Goal: Transaction & Acquisition: Purchase product/service

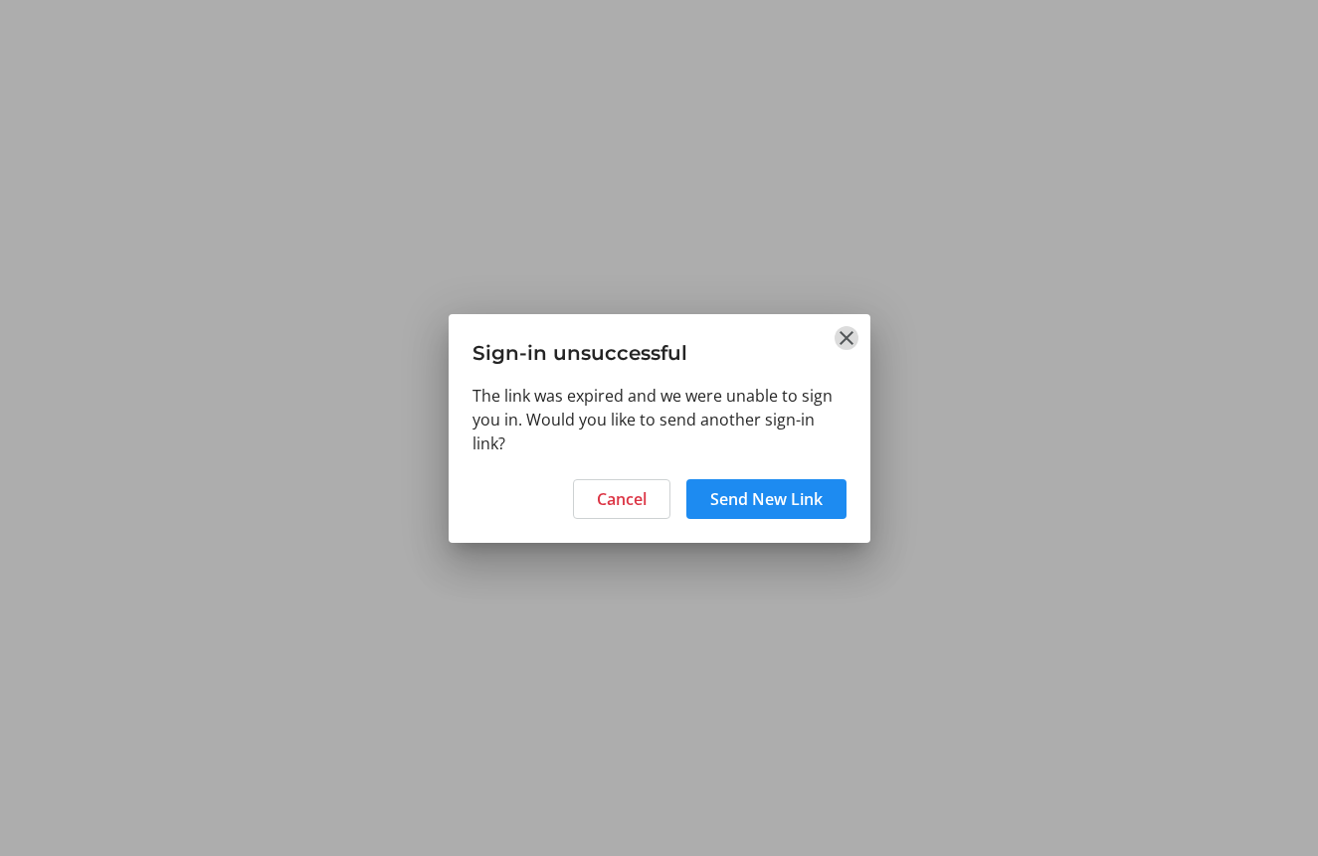
click at [845, 342] on mat-icon "Close" at bounding box center [846, 338] width 24 height 24
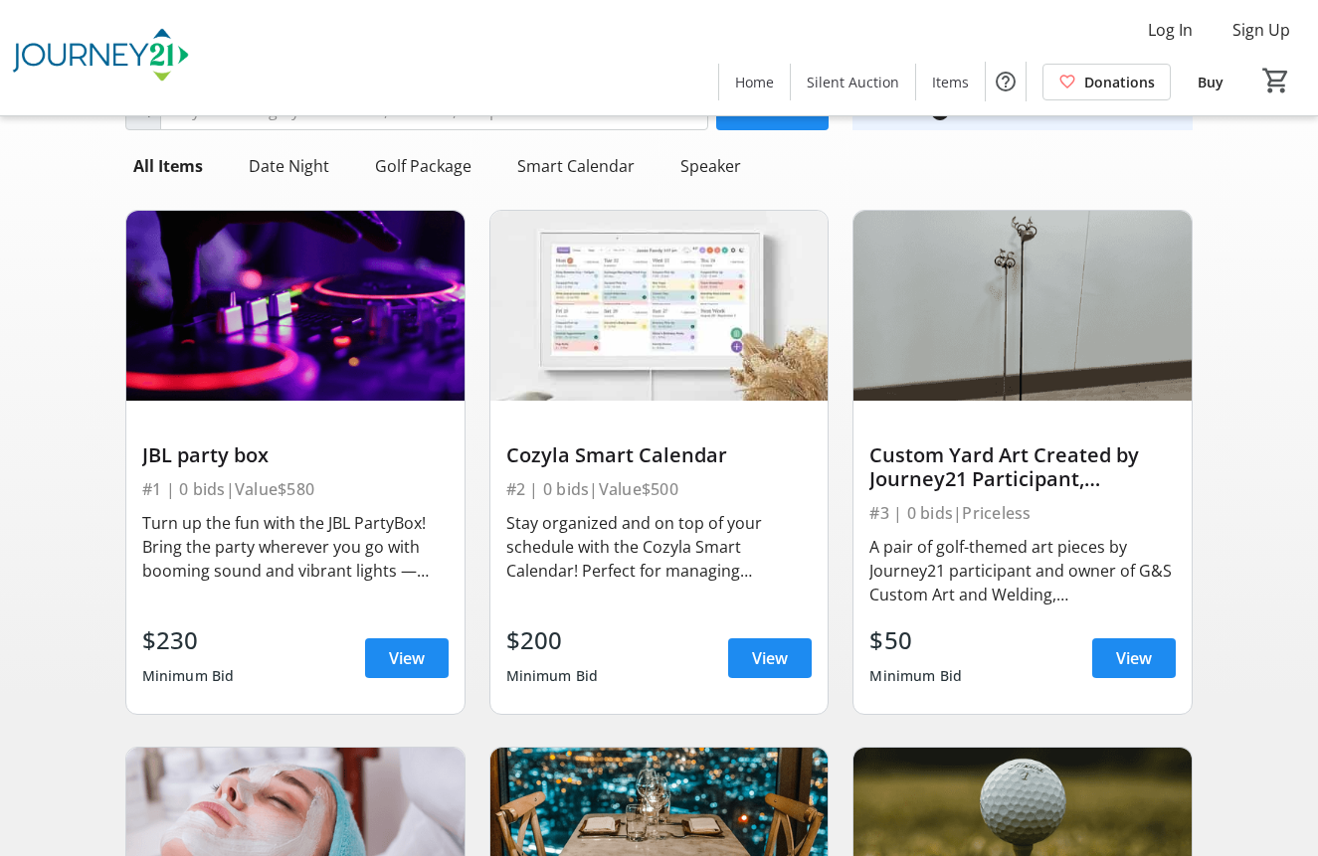
scroll to position [78, 0]
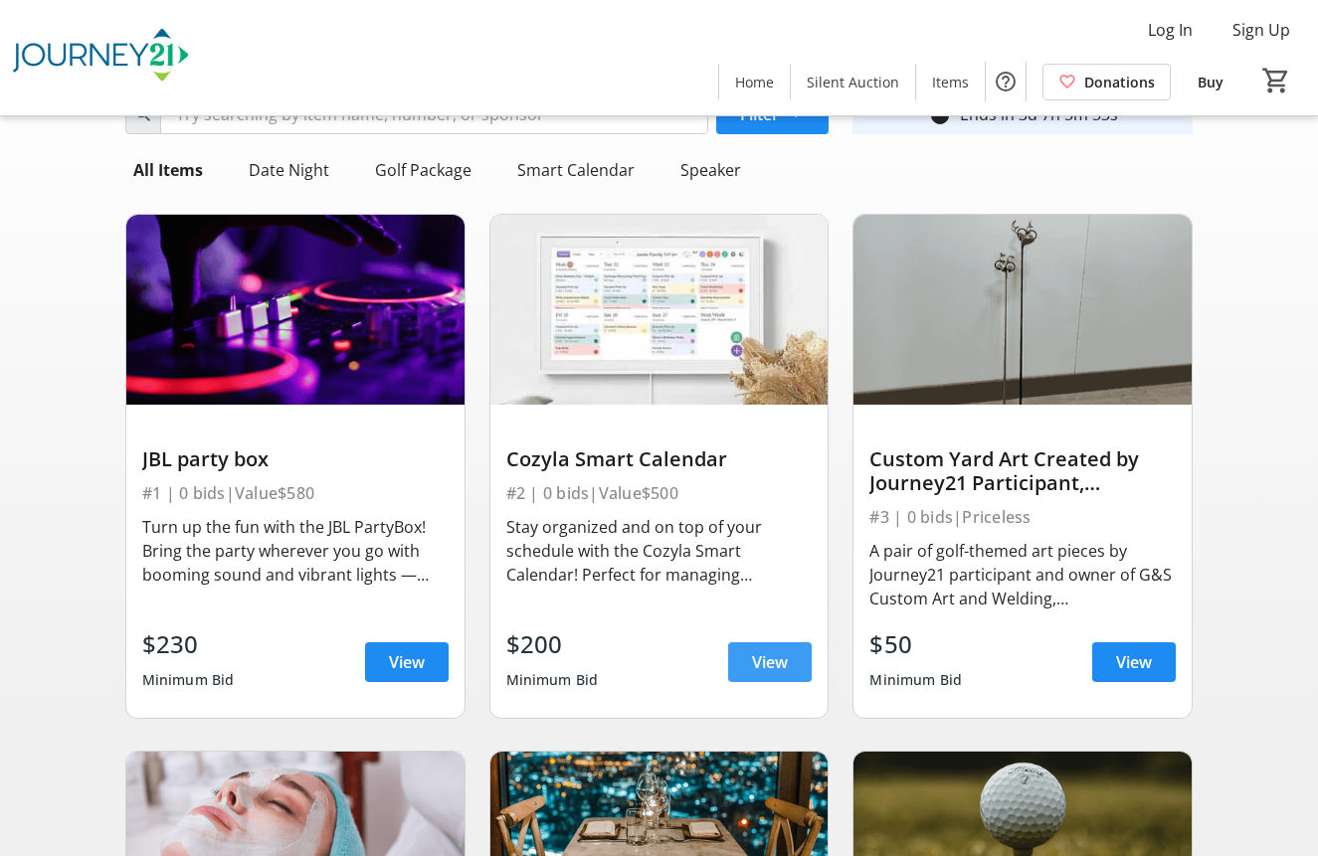
click at [784, 673] on span "View" at bounding box center [770, 662] width 36 height 24
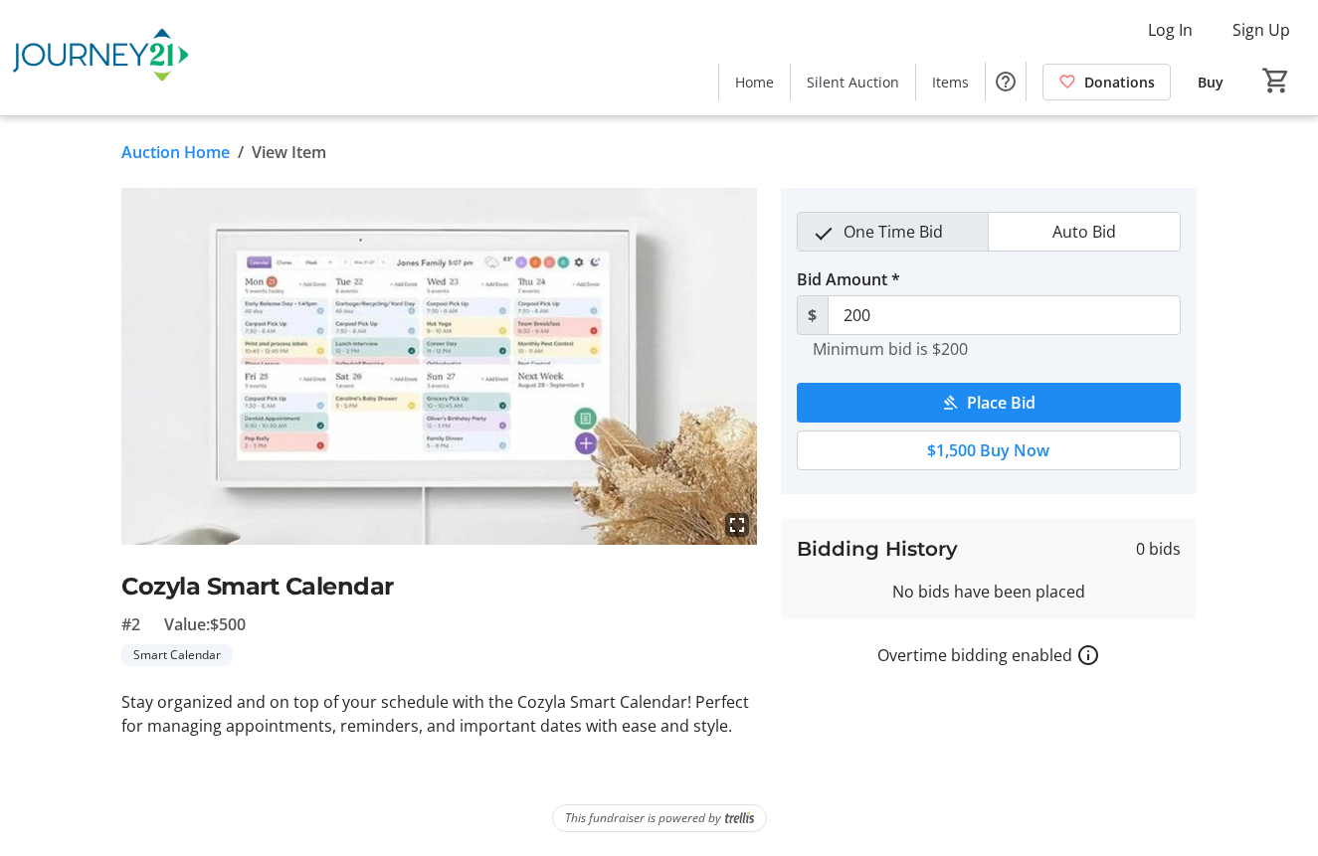
scroll to position [78, 0]
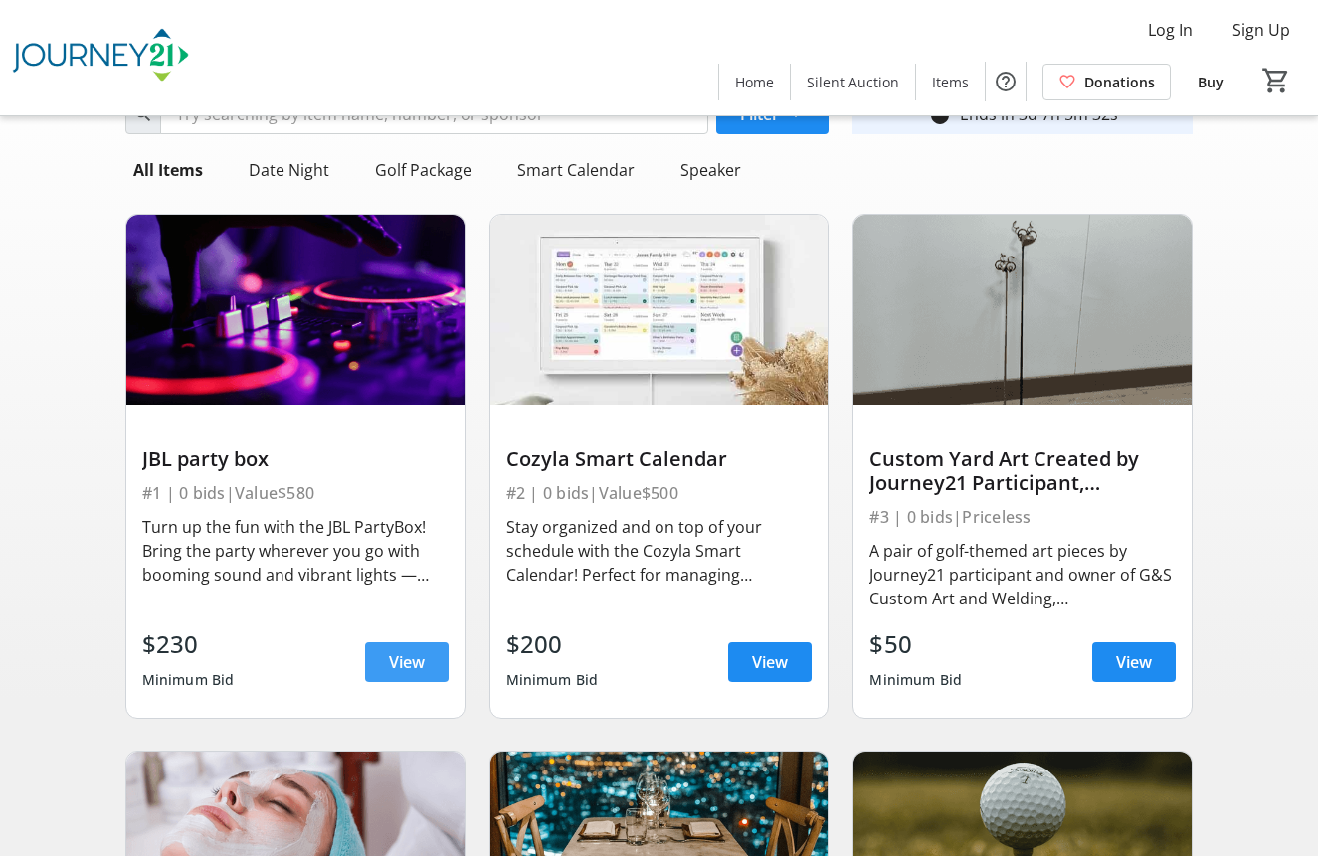
click at [417, 665] on span "View" at bounding box center [407, 662] width 36 height 24
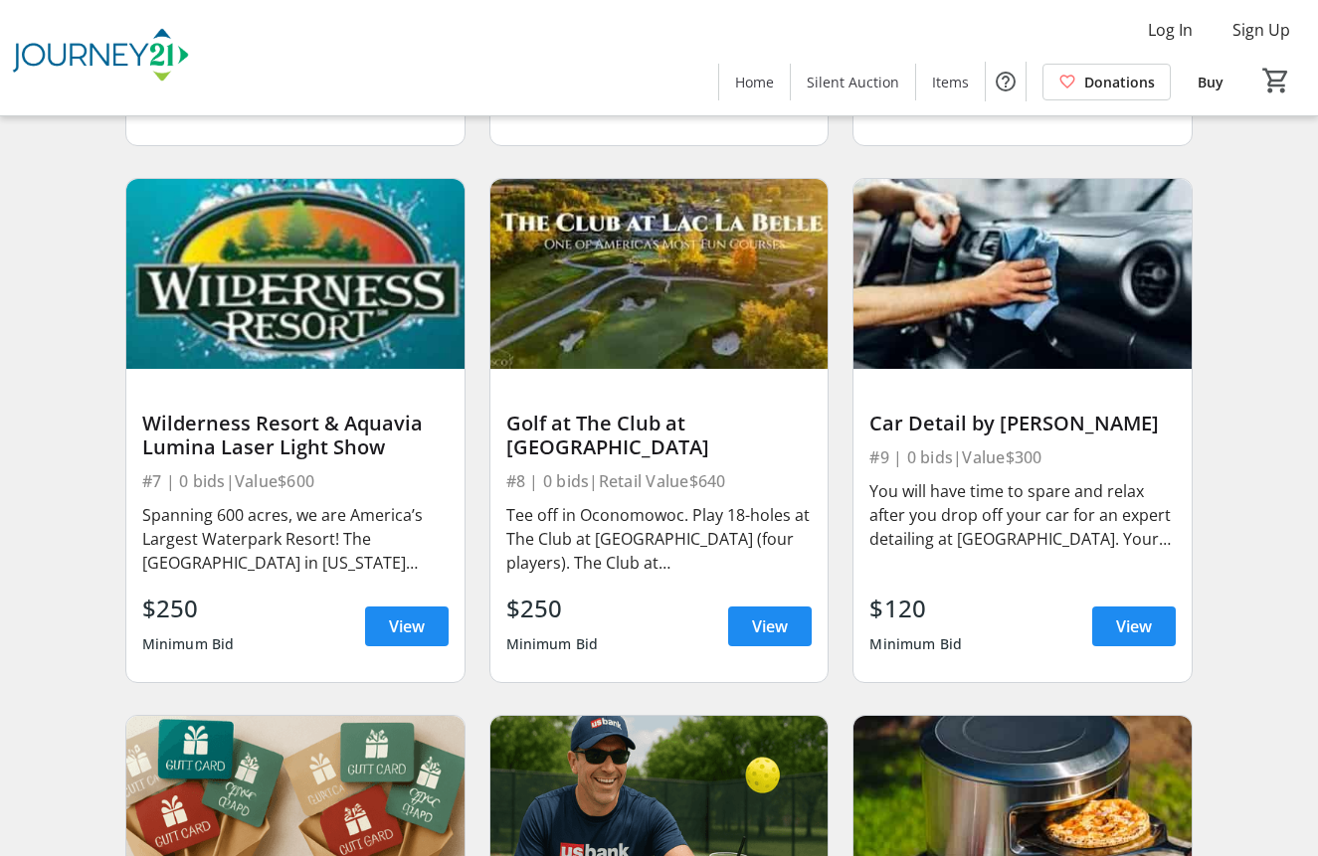
scroll to position [1198, 0]
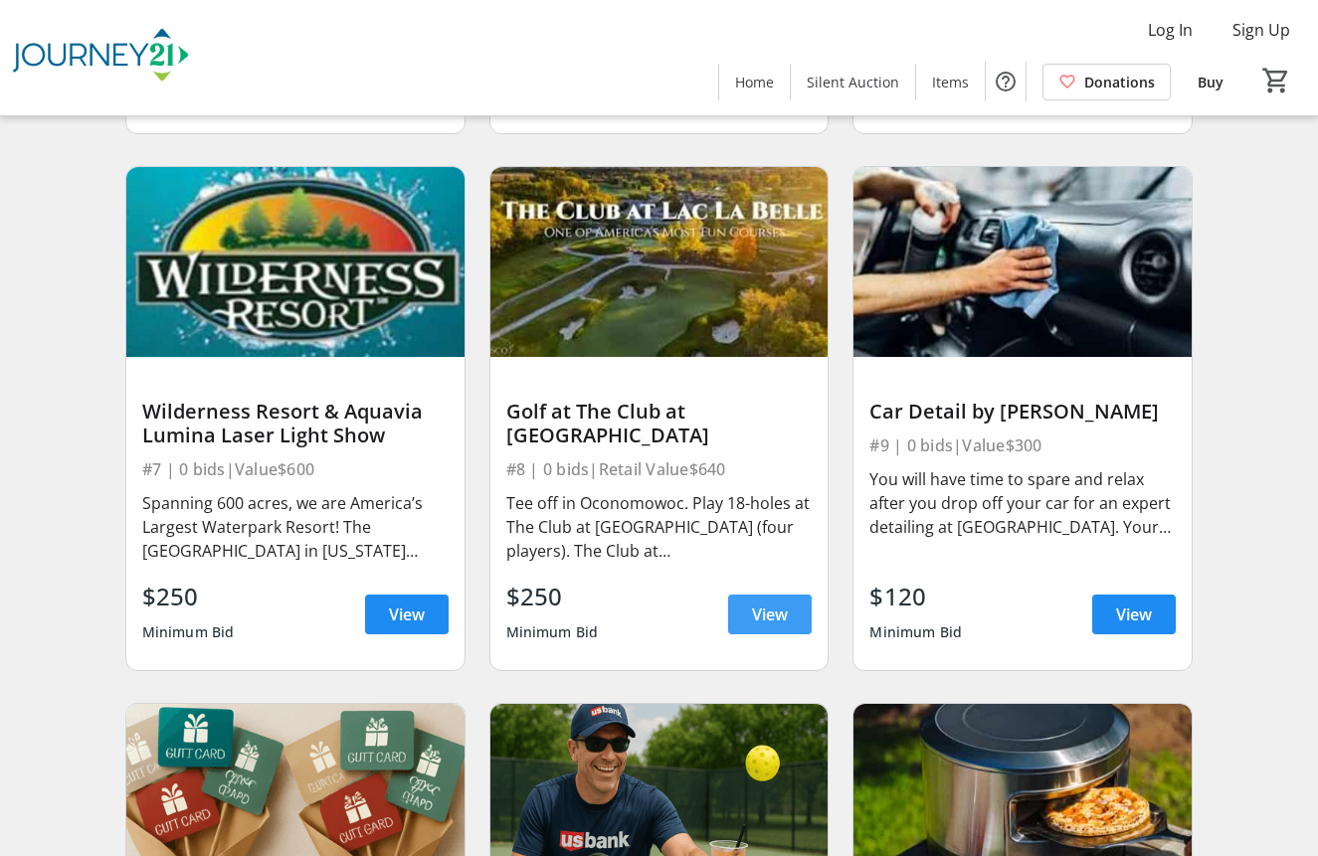
click at [764, 625] on span "View" at bounding box center [770, 615] width 36 height 24
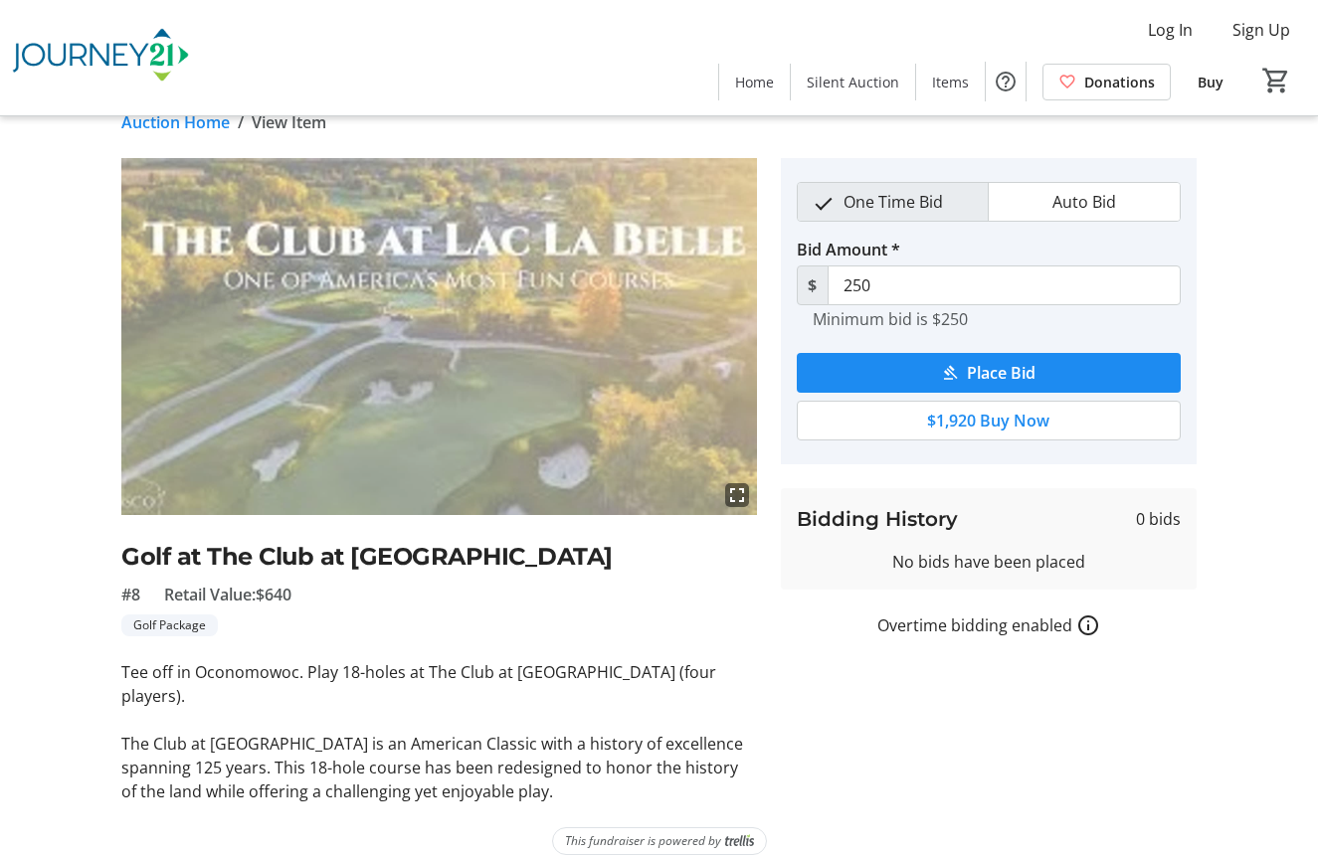
scroll to position [29, 0]
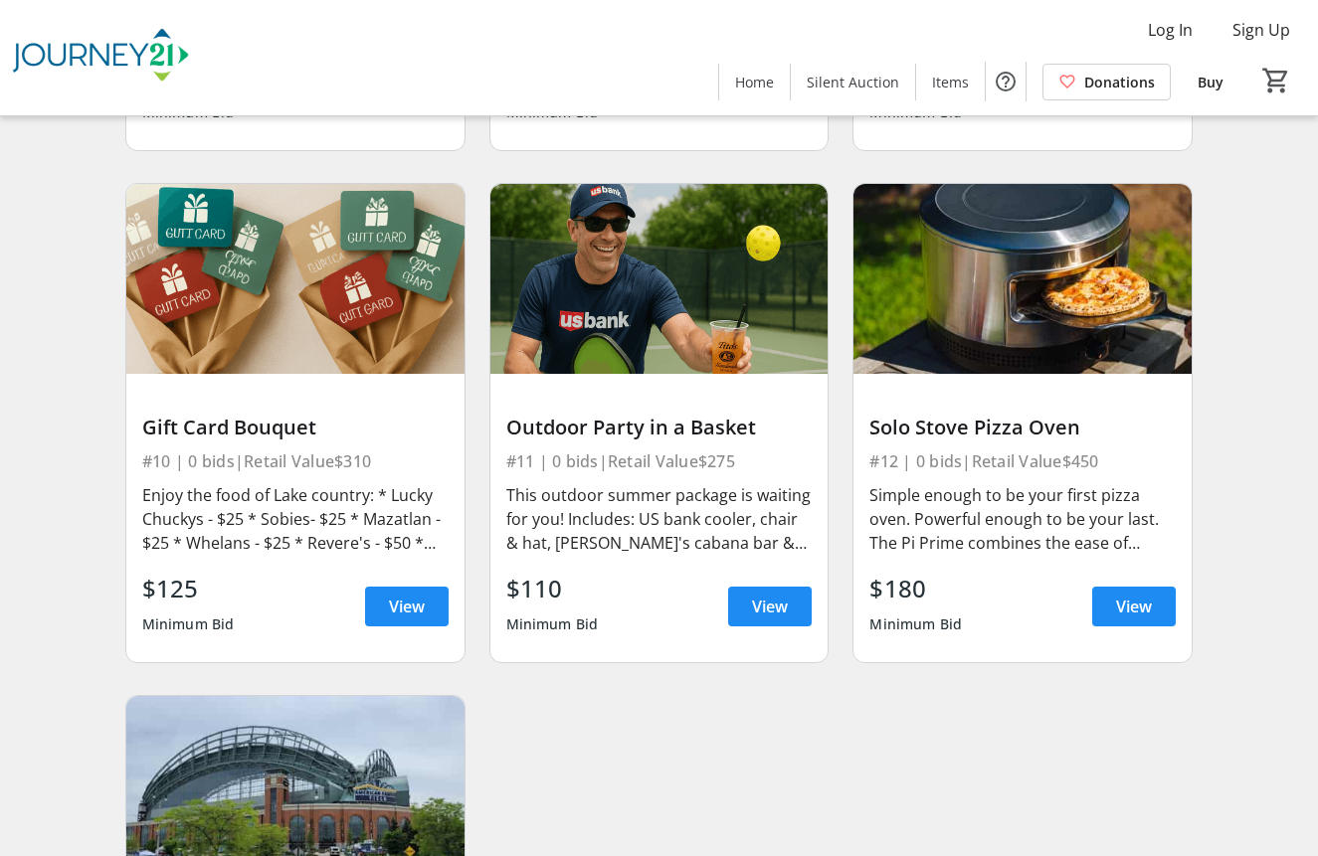
scroll to position [1769, 0]
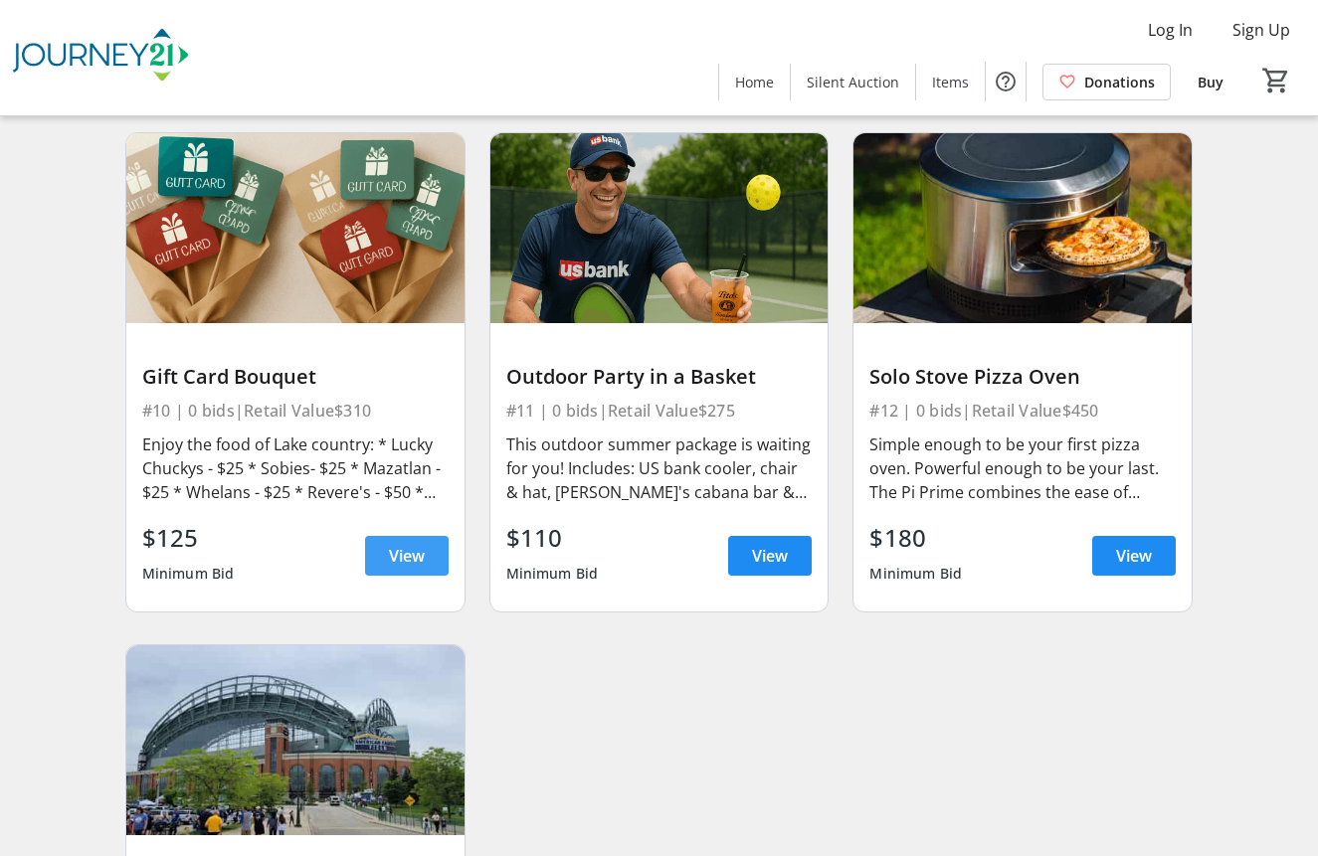
click at [411, 545] on span "View" at bounding box center [407, 556] width 36 height 24
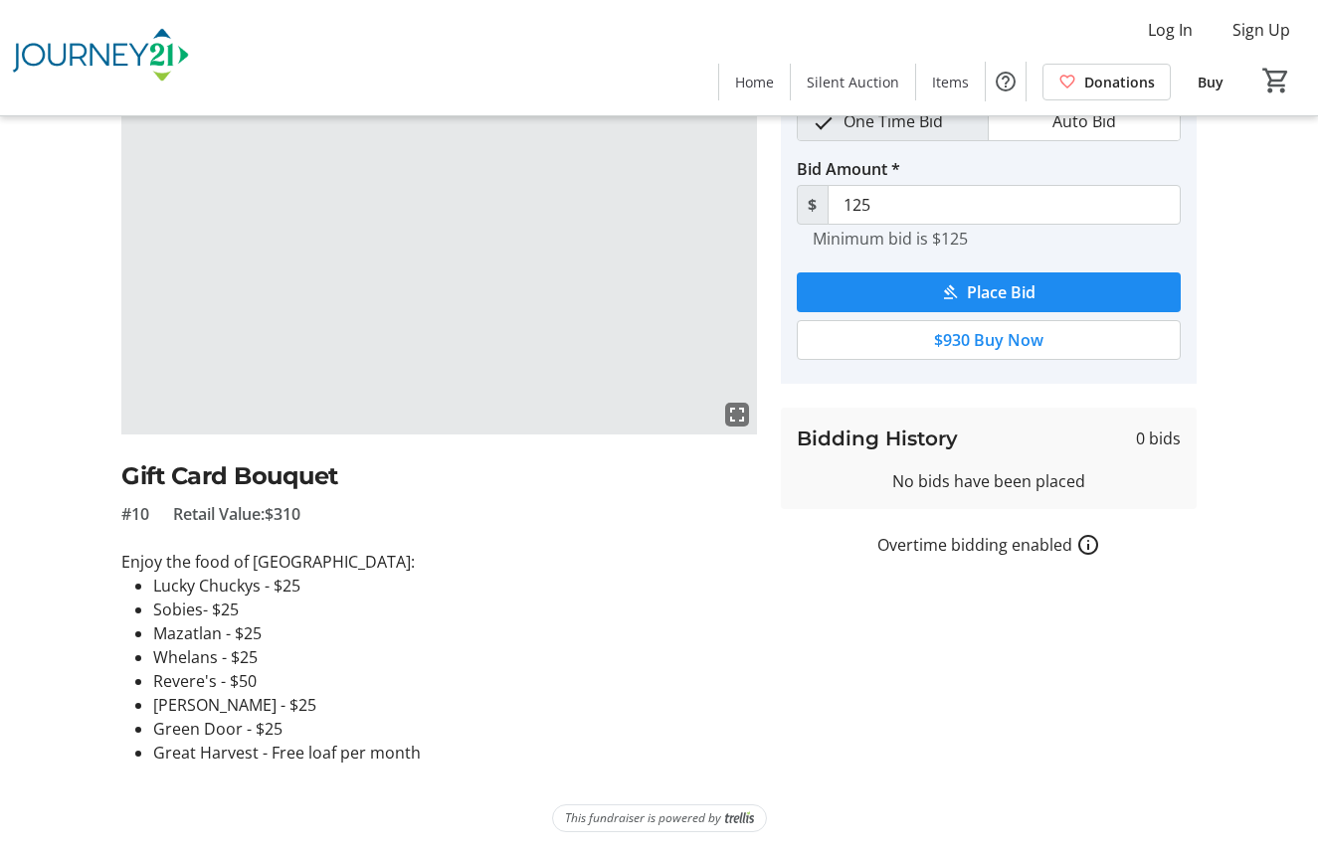
scroll to position [110, 0]
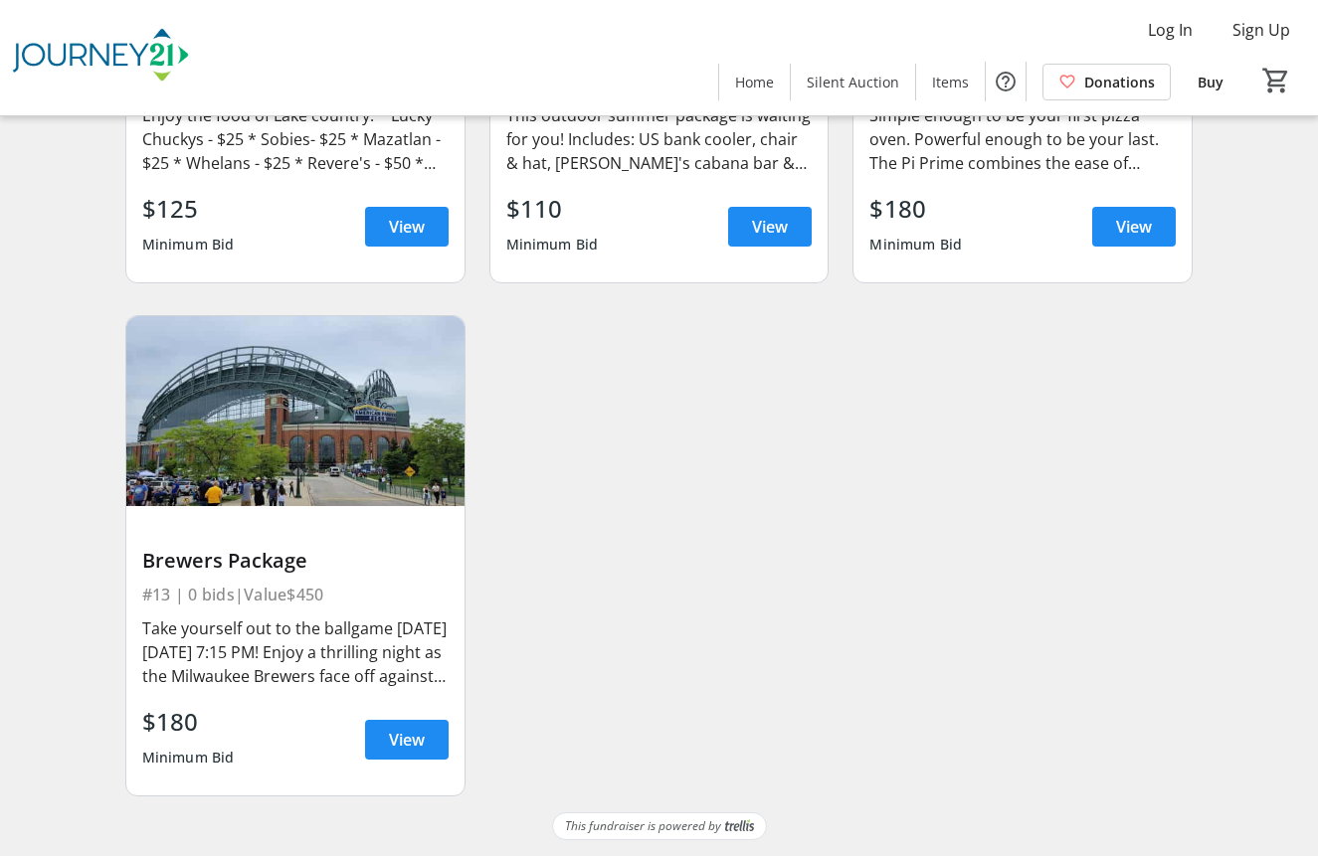
scroll to position [2099, 0]
click at [409, 757] on span at bounding box center [407, 740] width 84 height 48
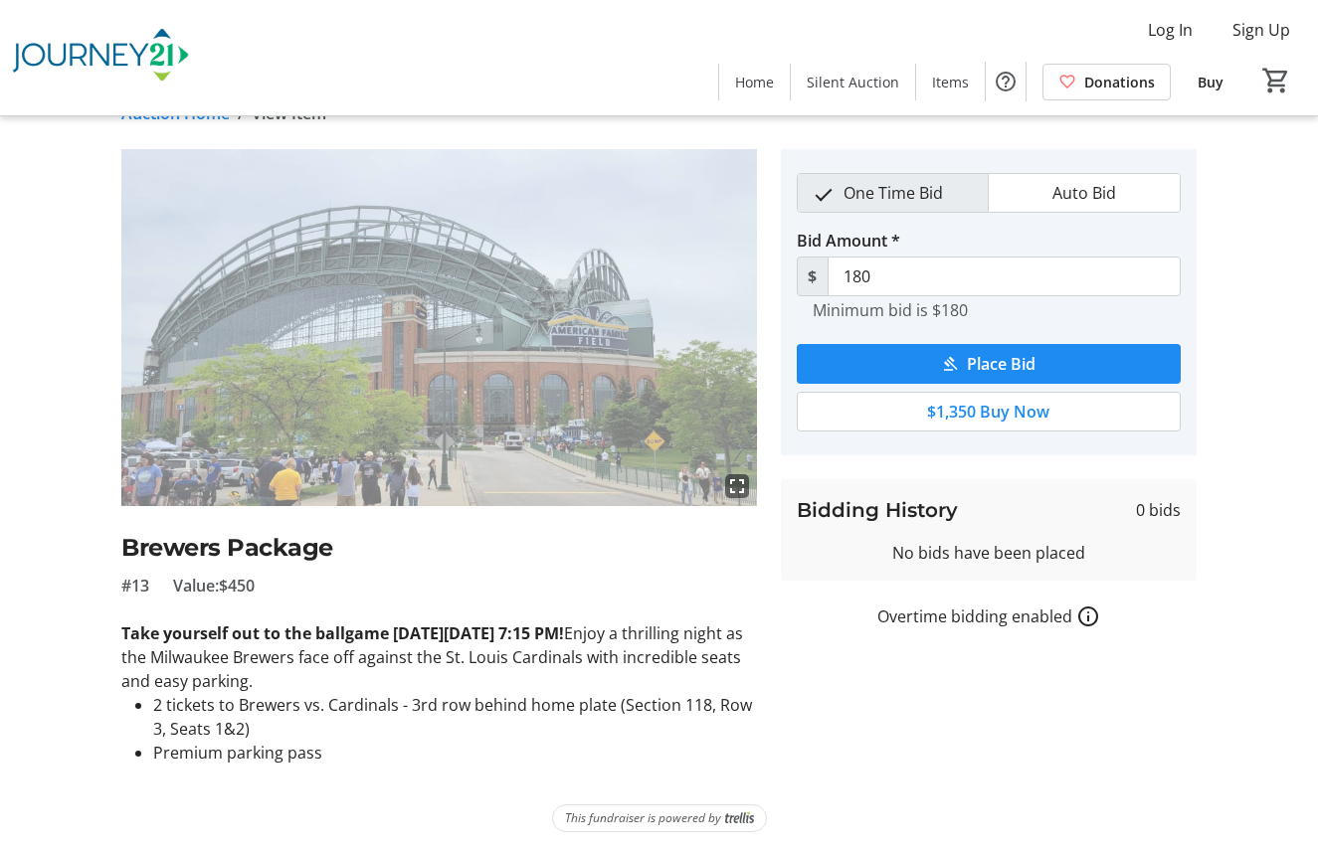
scroll to position [39, 0]
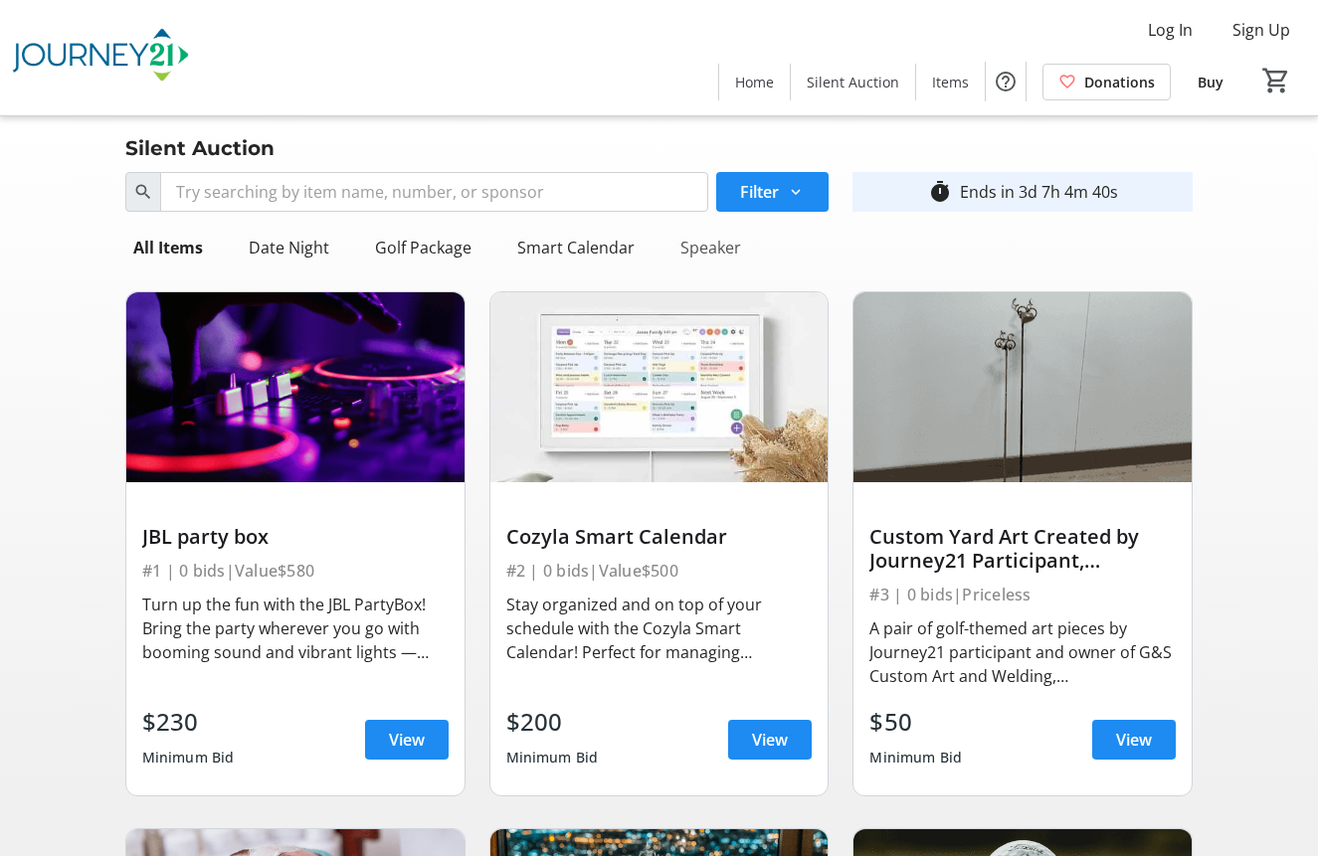
click at [726, 251] on div "Speaker" at bounding box center [710, 248] width 77 height 40
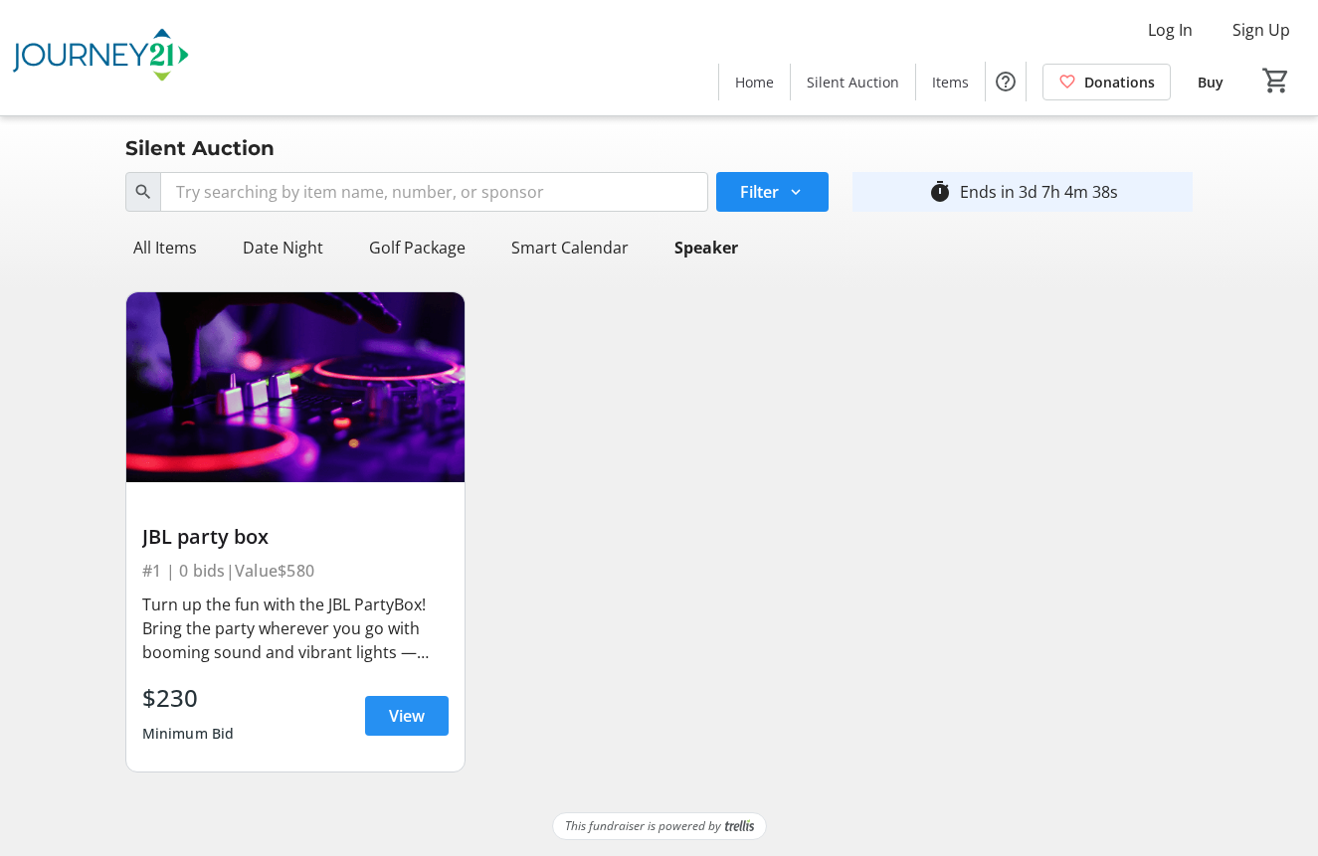
click at [407, 705] on span "View" at bounding box center [407, 716] width 36 height 24
